Goal: Find specific page/section: Find specific page/section

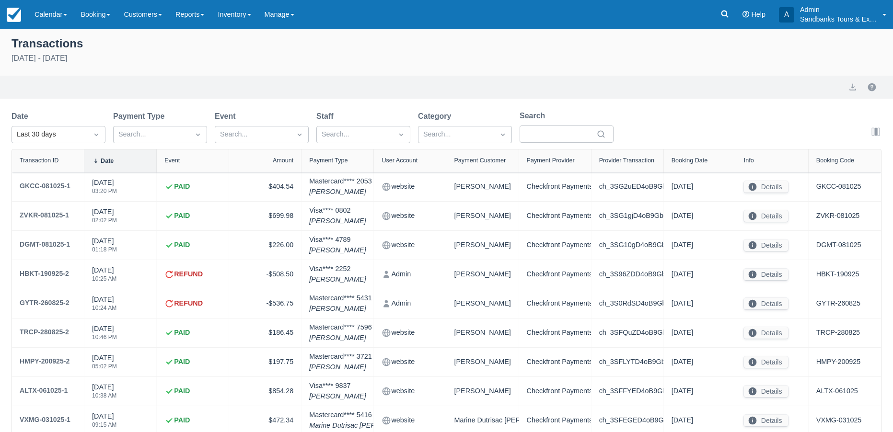
select select "10"
click at [17, 22] on img at bounding box center [14, 15] width 14 height 14
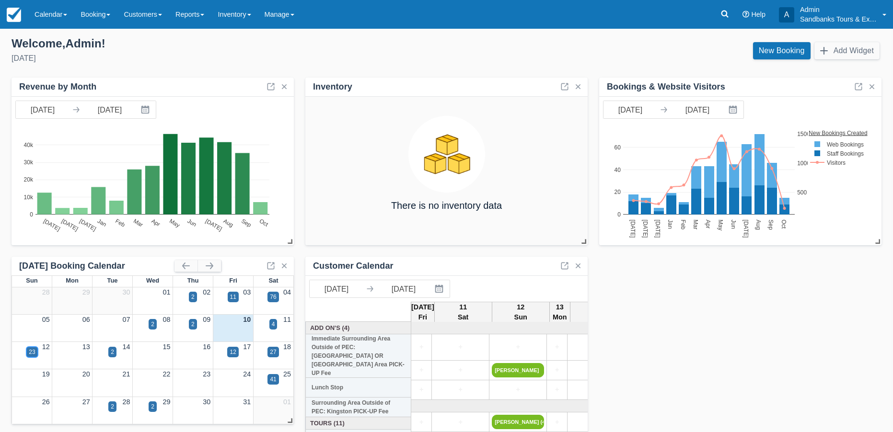
click at [34, 352] on div "23" at bounding box center [32, 352] width 6 height 9
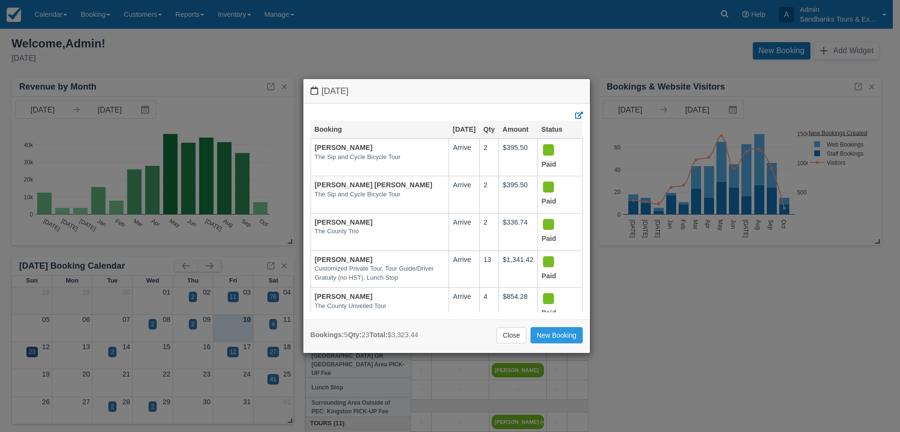
click at [273, 327] on div "[DATE] Booking [DATE] Qty Amount Status [PERSON_NAME] The Sip and Cycle Bicycle…" at bounding box center [450, 216] width 900 height 432
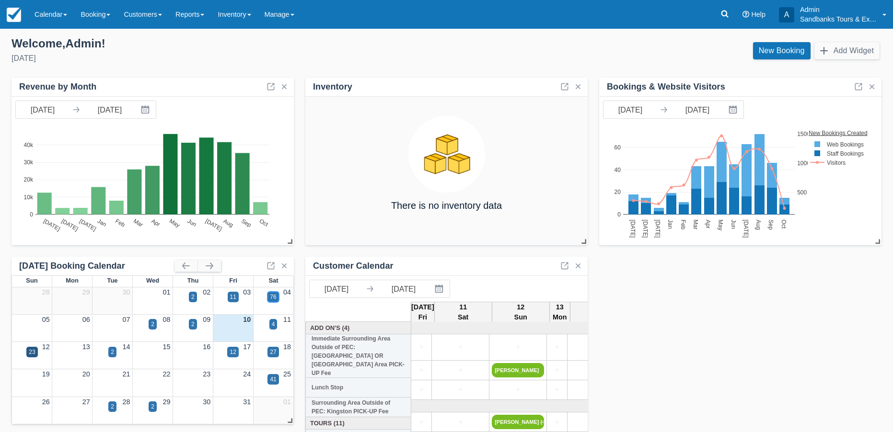
click at [273, 295] on div "76" at bounding box center [273, 297] width 6 height 9
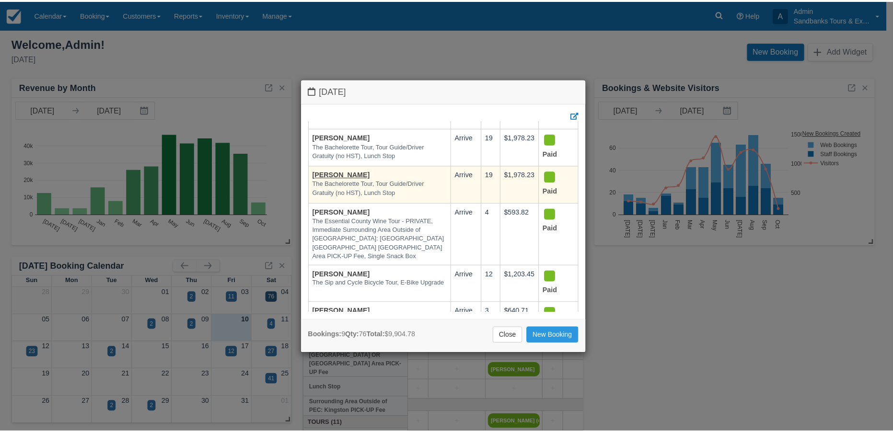
scroll to position [96, 0]
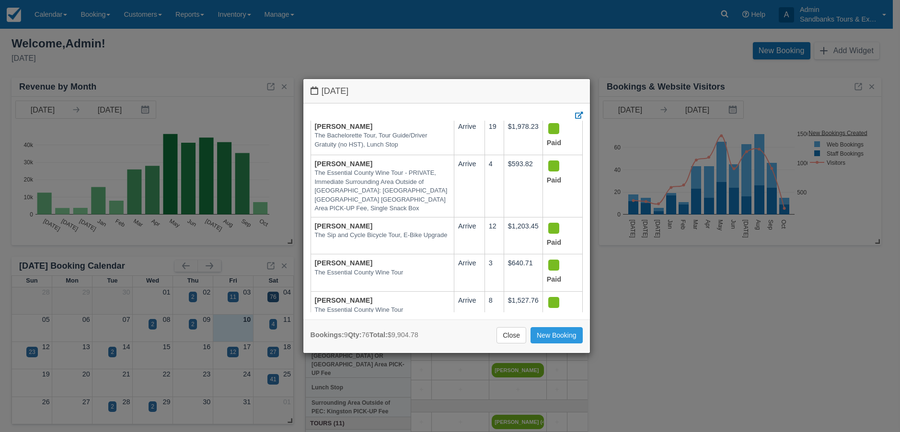
click at [518, 336] on link "Close" at bounding box center [512, 335] width 30 height 16
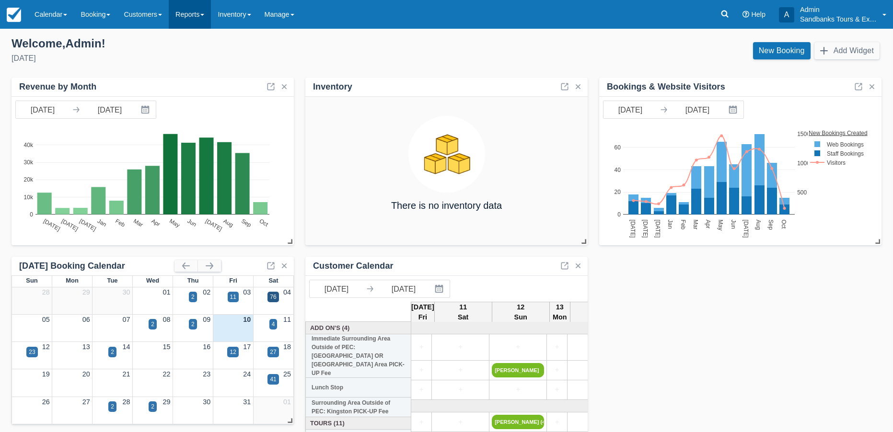
click at [210, 11] on link "Reports" at bounding box center [190, 14] width 42 height 29
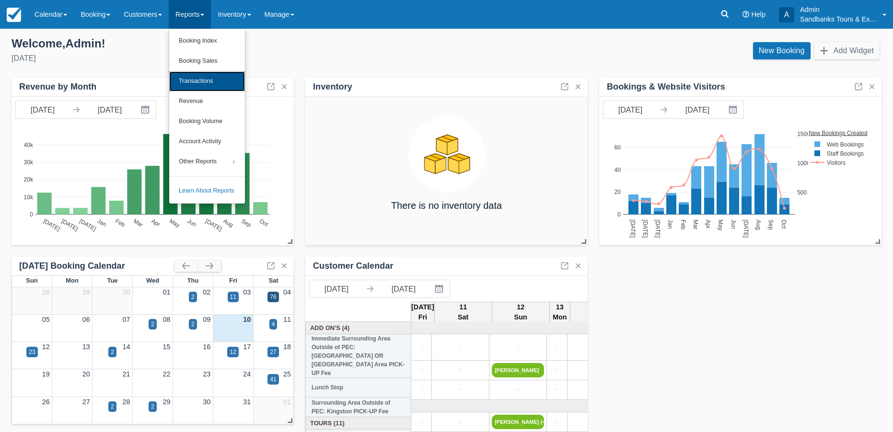
click at [209, 80] on link "Transactions" at bounding box center [207, 81] width 76 height 20
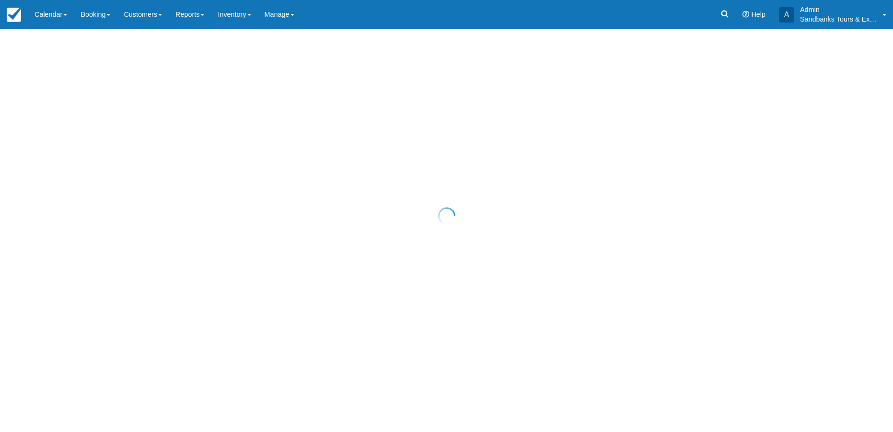
select select "10"
